Goal: Obtain resource: Obtain resource

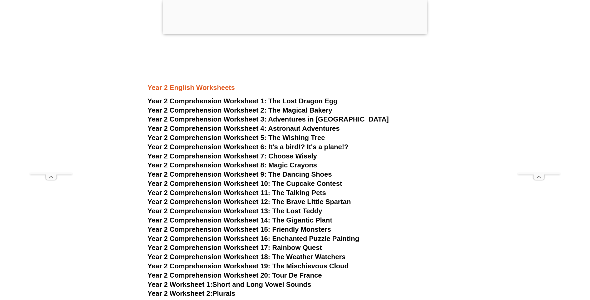
scroll to position [1229, 0]
click at [288, 100] on span "The Lost Dragon Egg" at bounding box center [303, 101] width 69 height 8
click at [319, 109] on span "The Magical Bakery" at bounding box center [301, 110] width 64 height 8
click at [294, 118] on span "Adventures in [GEOGRAPHIC_DATA]" at bounding box center [328, 119] width 121 height 8
click at [311, 128] on span "Astronaut Adventures" at bounding box center [304, 128] width 72 height 8
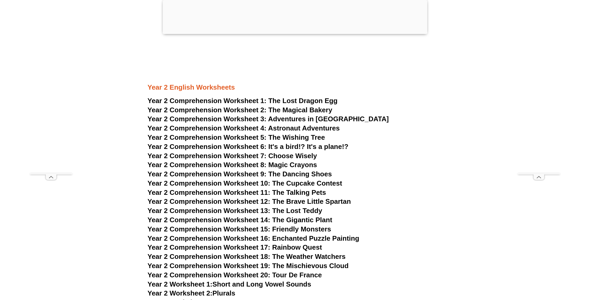
click at [288, 137] on span "The Wishing Tree" at bounding box center [297, 137] width 57 height 8
click at [297, 146] on span "Year 2 Comprehension Worksheet 6: It's a bird!? It's a plane!?" at bounding box center [248, 147] width 201 height 8
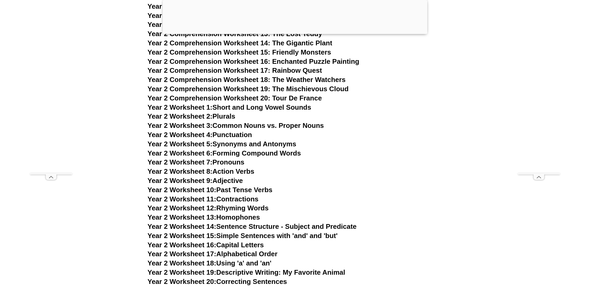
scroll to position [1406, 0]
click at [228, 125] on link "Year 2 Worksheet 3: Common Nouns vs. Proper Nouns" at bounding box center [236, 125] width 177 height 8
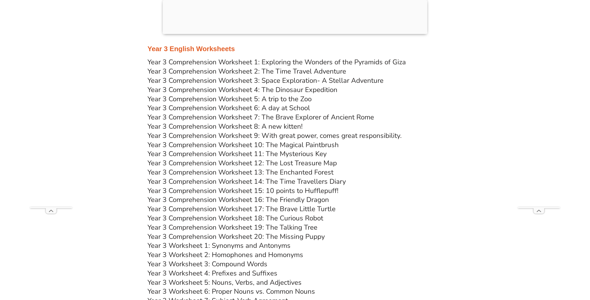
scroll to position [1747, 0]
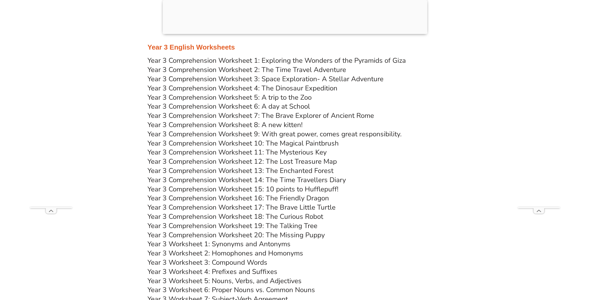
click at [225, 233] on link "Year 3 Comprehension Worksheet 20: The Missing Puppy" at bounding box center [236, 234] width 177 height 9
click at [237, 243] on link "Year 3 Worksheet 1: Synonyms and Antonyms" at bounding box center [219, 243] width 143 height 9
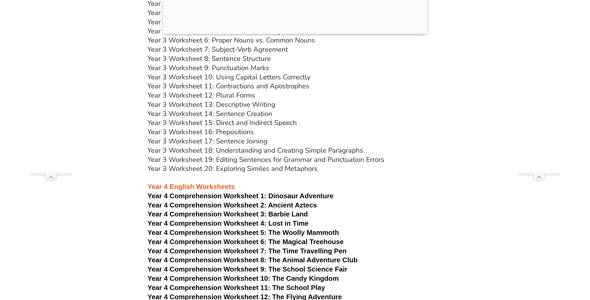
scroll to position [1998, 0]
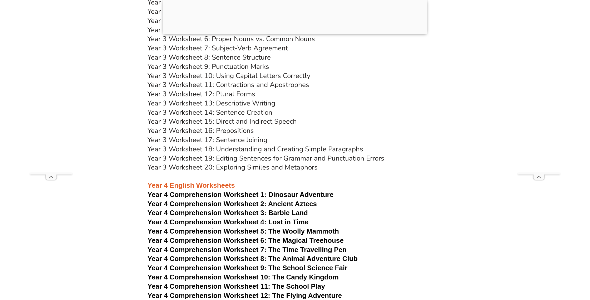
click at [292, 193] on span "Dinosaur Adventure" at bounding box center [301, 195] width 65 height 8
click at [240, 203] on span "Year 4 Comprehension Worksheet 2: Ancient Aztecs" at bounding box center [232, 204] width 169 height 8
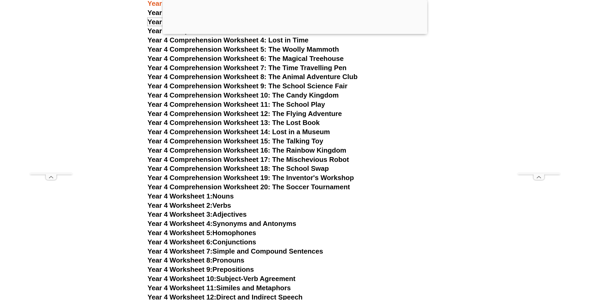
scroll to position [2181, 0]
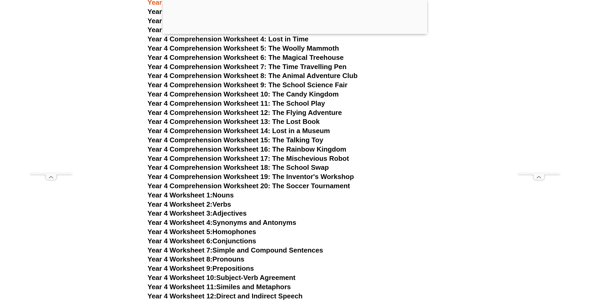
click at [254, 185] on span "Year 4 Comprehension Worksheet 20: The Soccer Tournament" at bounding box center [249, 186] width 203 height 8
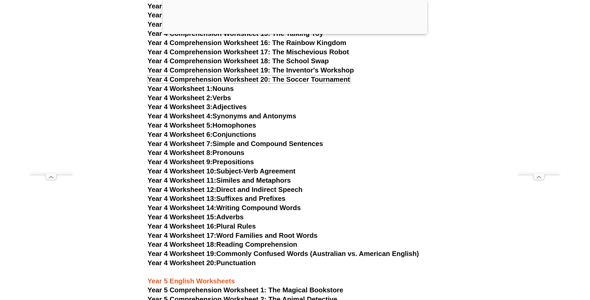
scroll to position [2289, 0]
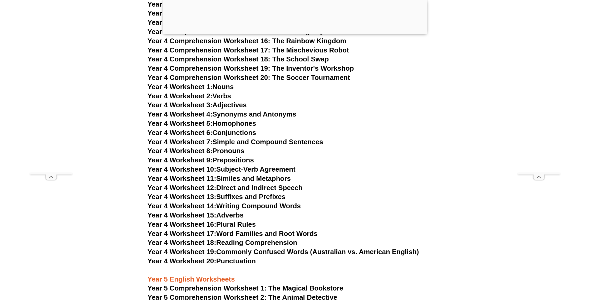
click at [235, 178] on link "Year 4 Worksheet 11: Similes and Metaphors" at bounding box center [219, 178] width 143 height 8
click at [238, 114] on link "Year 4 Worksheet 4: Synonyms and Antonyms" at bounding box center [222, 114] width 149 height 8
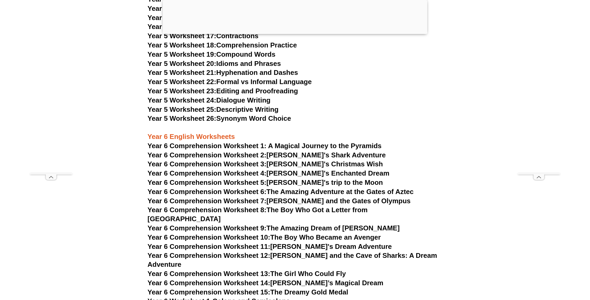
scroll to position [2819, 0]
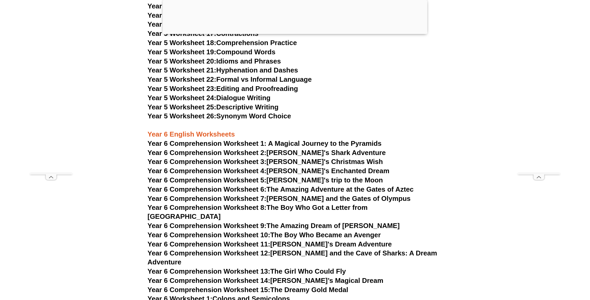
click at [283, 145] on span "Year 6 Comprehension Worksheet 1: A Magical Journey to the Pyramids" at bounding box center [265, 143] width 234 height 8
click at [240, 153] on span "Year 6 Comprehension Worksheet 2:" at bounding box center [207, 153] width 119 height 8
click at [321, 164] on link "Year 6 Comprehension Worksheet 3: [PERSON_NAME]'s Christmas Wish" at bounding box center [266, 162] width 236 height 8
click at [252, 173] on span "Year 6 Comprehension Worksheet 4:" at bounding box center [207, 171] width 119 height 8
click at [318, 178] on link "Year 6 Comprehension Worksheet 5: [PERSON_NAME]'s trip to the Moon" at bounding box center [266, 180] width 236 height 8
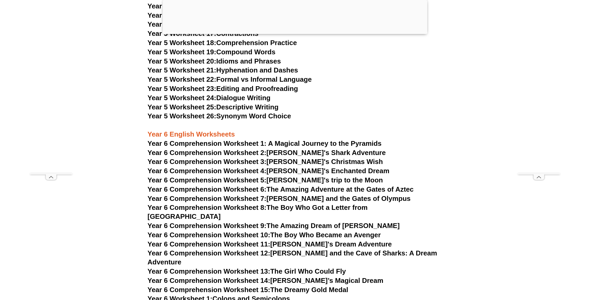
click at [280, 190] on link "Year 6 Comprehension Worksheet 6: The Amazing Adventure at the Gates of Aztec" at bounding box center [281, 189] width 266 height 8
click at [294, 196] on link "Year 6 Comprehension Worksheet 7: [PERSON_NAME] and the Gates of Olympus" at bounding box center [279, 198] width 263 height 8
click at [320, 208] on link "Year 6 Comprehension Worksheet 8: The Boy Who Got a Letter from [GEOGRAPHIC_DAT…" at bounding box center [258, 211] width 220 height 17
click at [295, 222] on link "Year 6 Comprehension Worksheet 9: The Amazing Dream of [PERSON_NAME]" at bounding box center [274, 226] width 252 height 8
click at [287, 231] on link "Year 6 Comprehension Worksheet 10: The Boy Who Became an Avenger" at bounding box center [264, 235] width 233 height 8
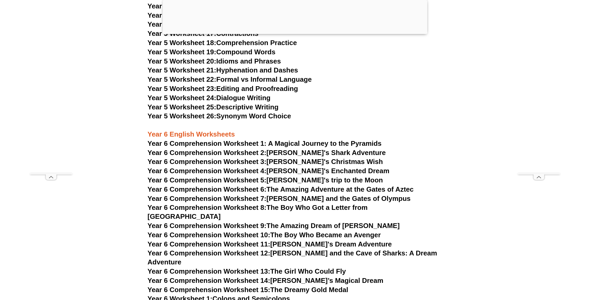
click at [306, 240] on link "Year 6 Comprehension Worksheet 11: [PERSON_NAME]'s Dream Adventure" at bounding box center [270, 244] width 244 height 8
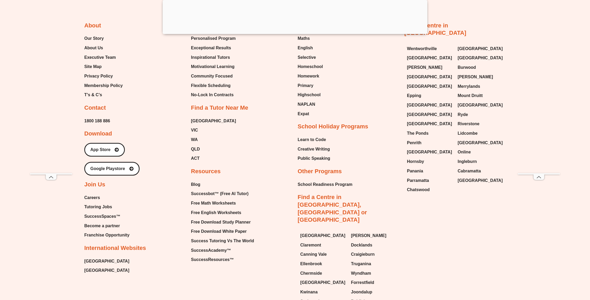
scroll to position [5633, 0]
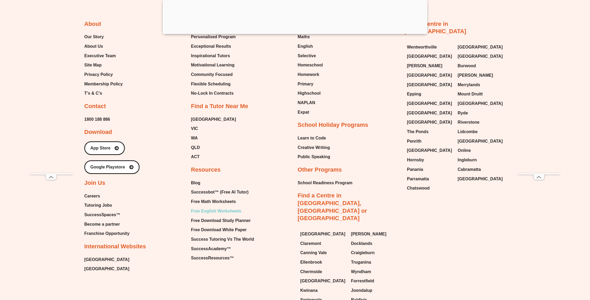
click at [214, 207] on span "Free English Worksheets" at bounding box center [216, 211] width 50 height 8
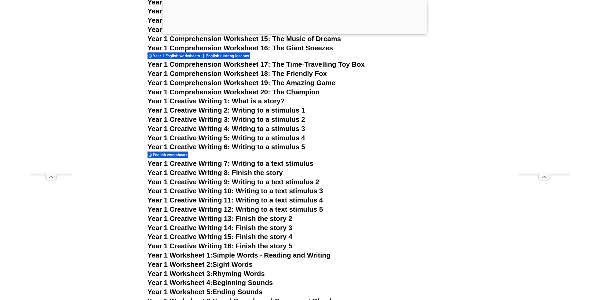
scroll to position [847, 0]
click at [191, 55] on span "Year 1 English worksheets" at bounding box center [177, 55] width 48 height 5
